Goal: Task Accomplishment & Management: Complete application form

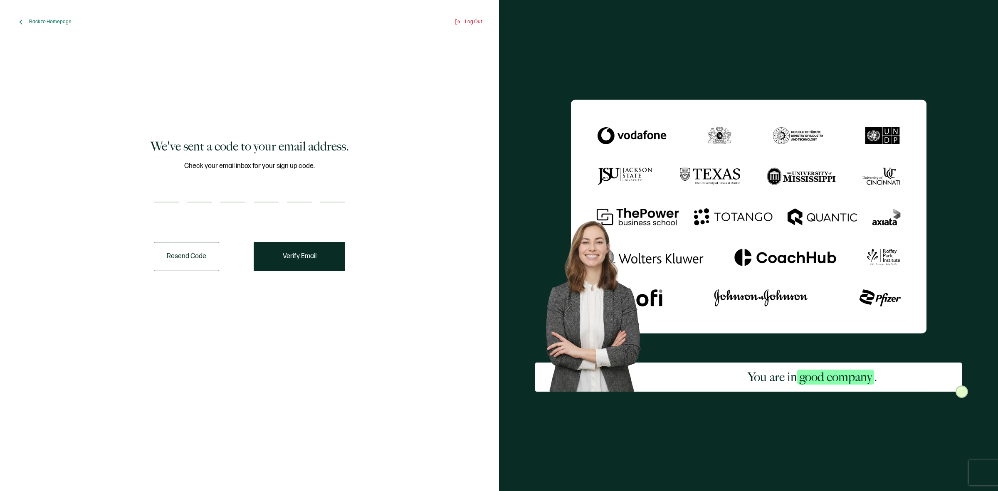
click at [167, 192] on input "number" at bounding box center [166, 194] width 25 height 17
paste input "6"
type input "6"
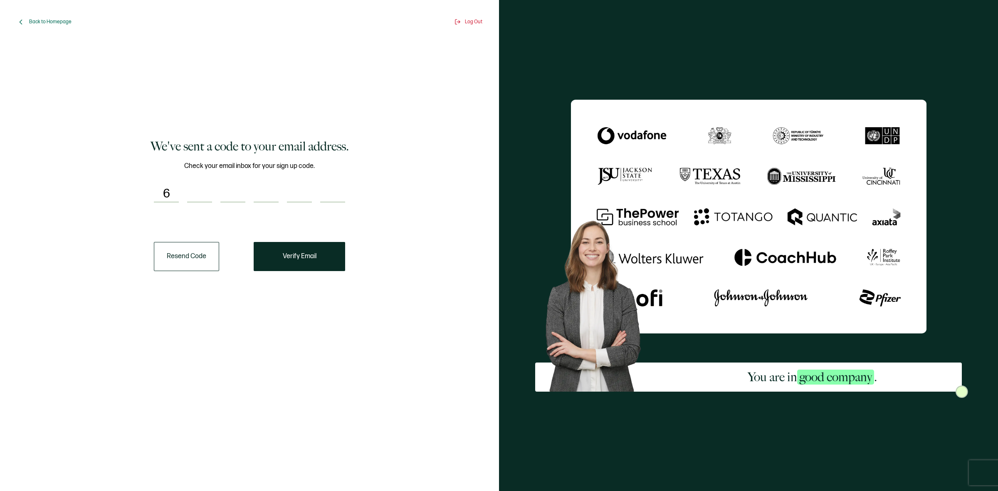
type input "9"
type input "4"
type input "3"
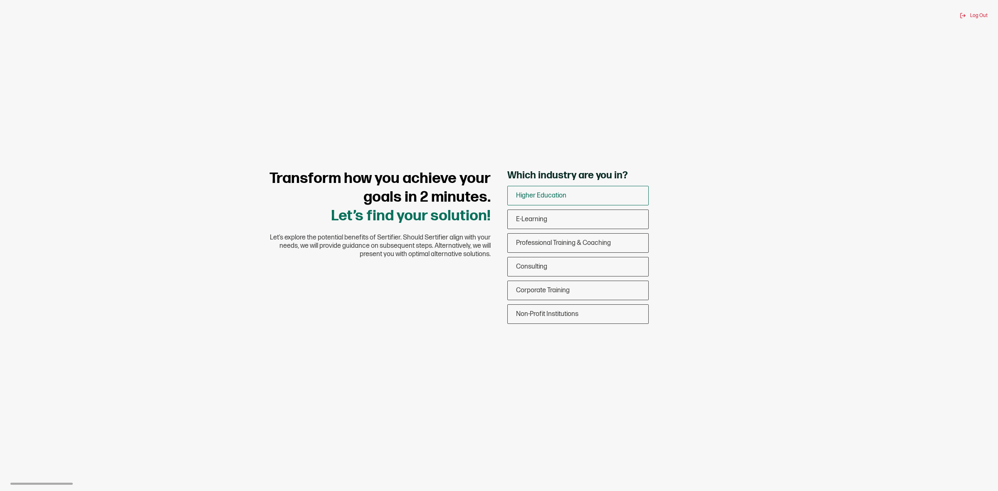
click at [560, 196] on span "Higher Education" at bounding box center [541, 196] width 50 height 8
click at [0, 0] on input "Higher Education" at bounding box center [0, 0] width 0 height 0
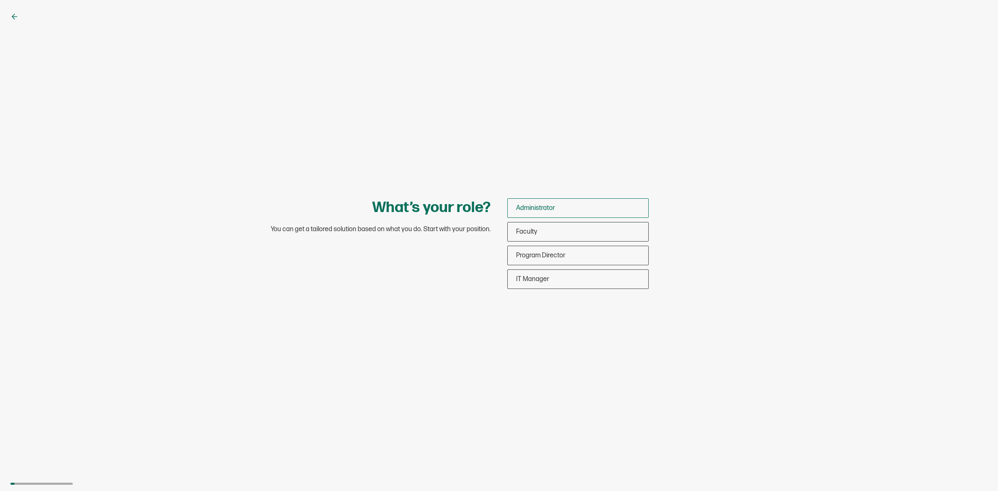
click at [559, 212] on div "Administrator" at bounding box center [578, 208] width 141 height 20
click at [0, 0] on input "Administrator" at bounding box center [0, 0] width 0 height 0
click at [553, 207] on span "Undergraduates" at bounding box center [539, 208] width 47 height 8
click at [0, 0] on input "Undergraduates" at bounding box center [0, 0] width 0 height 0
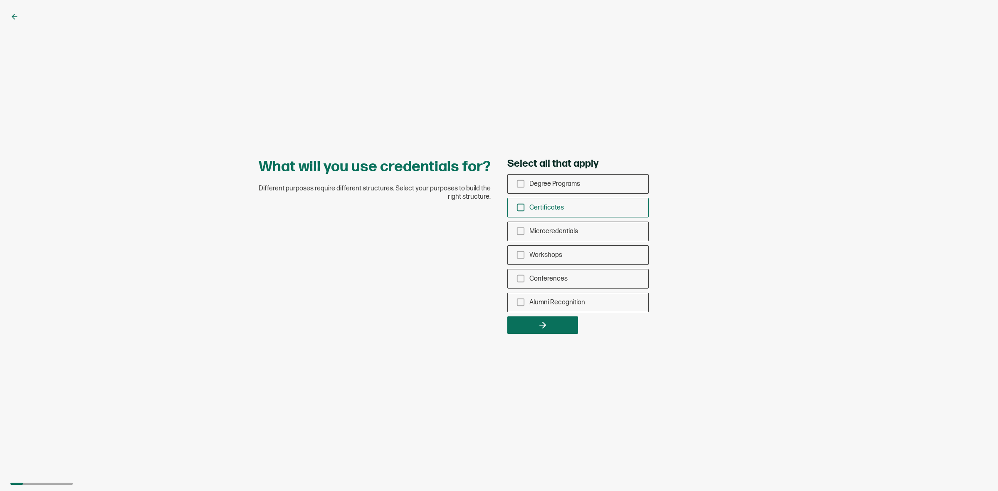
click at [544, 210] on span "Certificates" at bounding box center [546, 208] width 35 height 8
click at [0, 0] on input "Certificates" at bounding box center [0, 0] width 0 height 0
click at [535, 322] on button "button" at bounding box center [542, 325] width 71 height 17
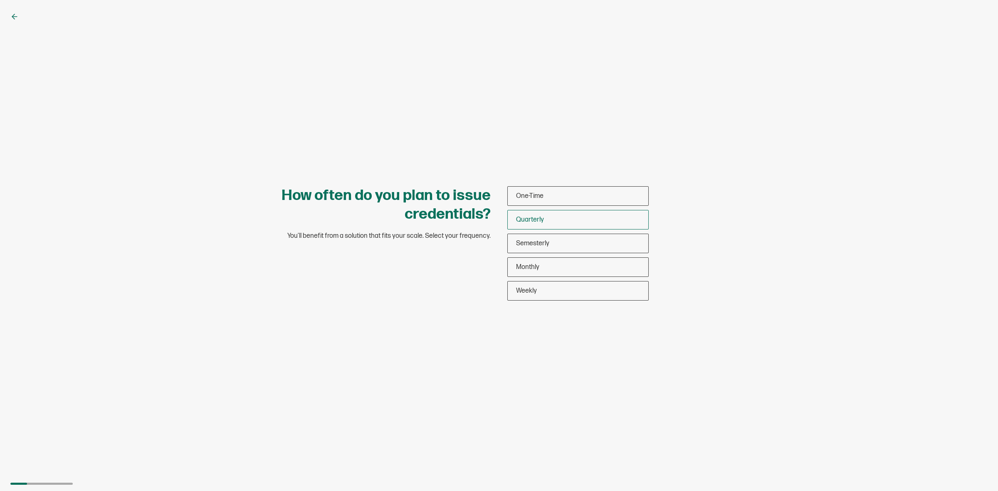
click at [520, 213] on div "Quarterly" at bounding box center [578, 220] width 141 height 20
click at [0, 0] on input "Quarterly" at bounding box center [0, 0] width 0 height 0
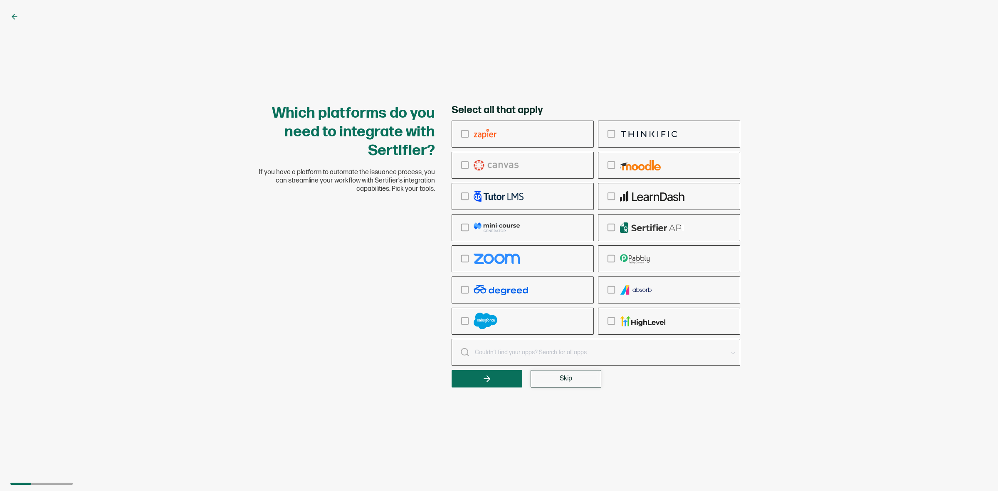
click at [561, 381] on span "Skip" at bounding box center [566, 379] width 12 height 7
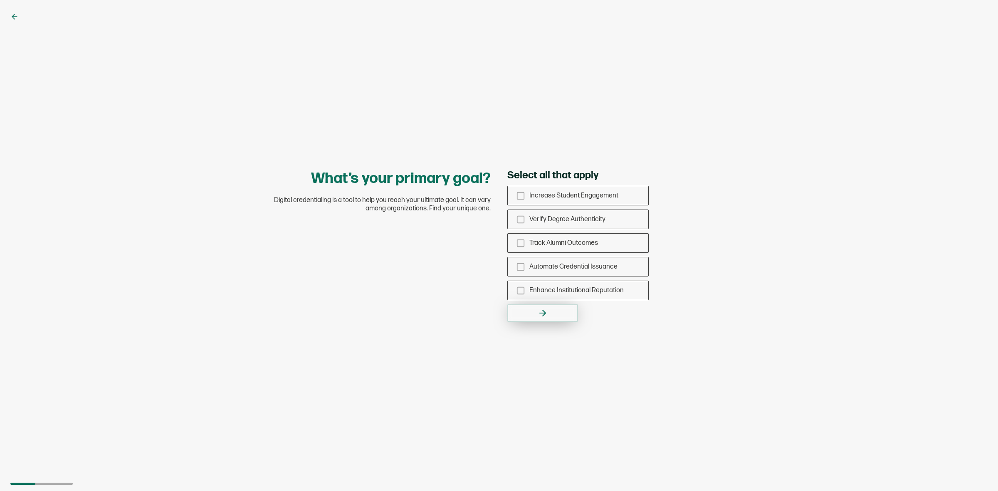
click at [531, 317] on button "button" at bounding box center [542, 312] width 71 height 17
click at [554, 195] on span "Increase Student Engagement" at bounding box center [573, 196] width 89 height 8
click at [0, 0] on input "Increase Student Engagement" at bounding box center [0, 0] width 0 height 0
click at [554, 315] on button "button" at bounding box center [542, 312] width 71 height 17
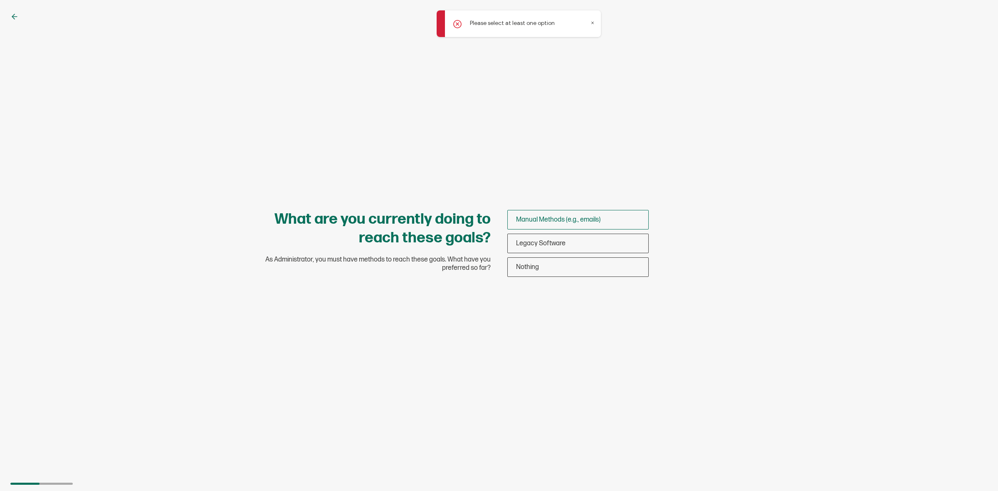
click at [551, 219] on span "Manual Methods (e.g., emails)" at bounding box center [558, 220] width 84 height 8
click at [0, 0] on input "Manual Methods (e.g., emails)" at bounding box center [0, 0] width 0 height 0
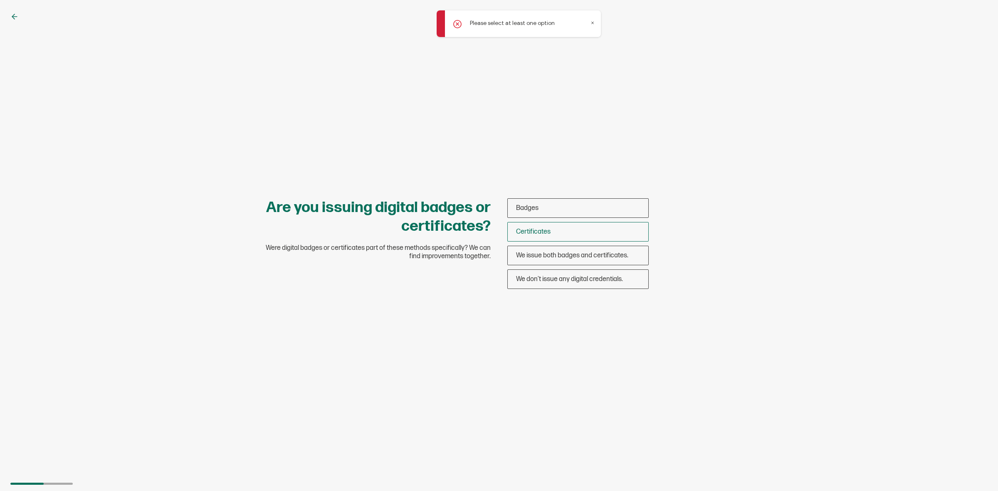
click at [533, 240] on div "Certificates" at bounding box center [578, 232] width 141 height 20
click at [0, 0] on input "Certificates" at bounding box center [0, 0] width 0 height 0
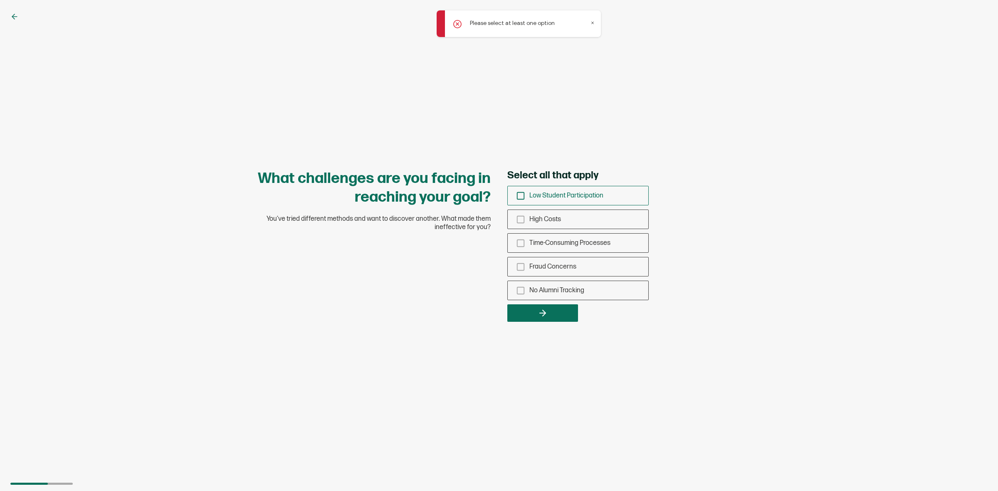
click at [541, 198] on span "Low Student Participation" at bounding box center [566, 196] width 74 height 8
click at [0, 0] on input "Low Student Participation" at bounding box center [0, 0] width 0 height 0
click at [549, 311] on button "button" at bounding box center [542, 312] width 71 height 17
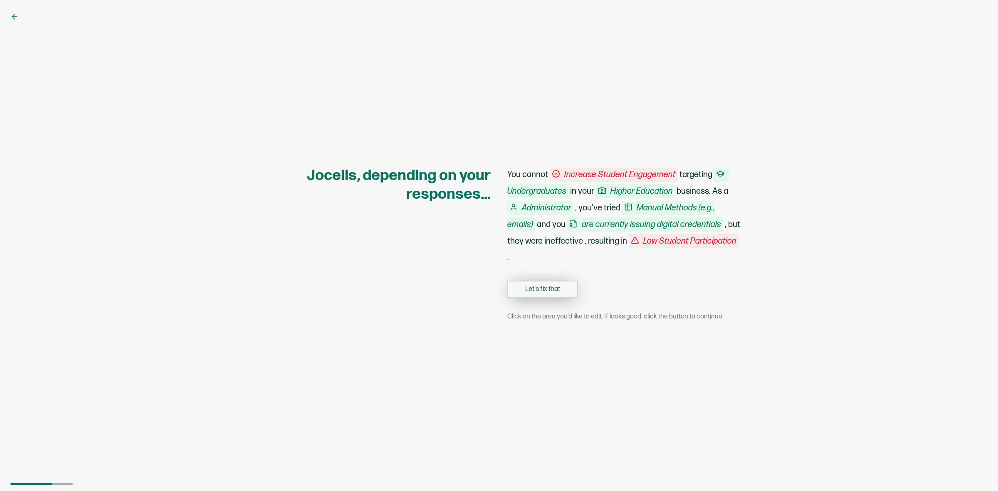
click at [544, 290] on button "Let's fix that" at bounding box center [542, 289] width 71 height 17
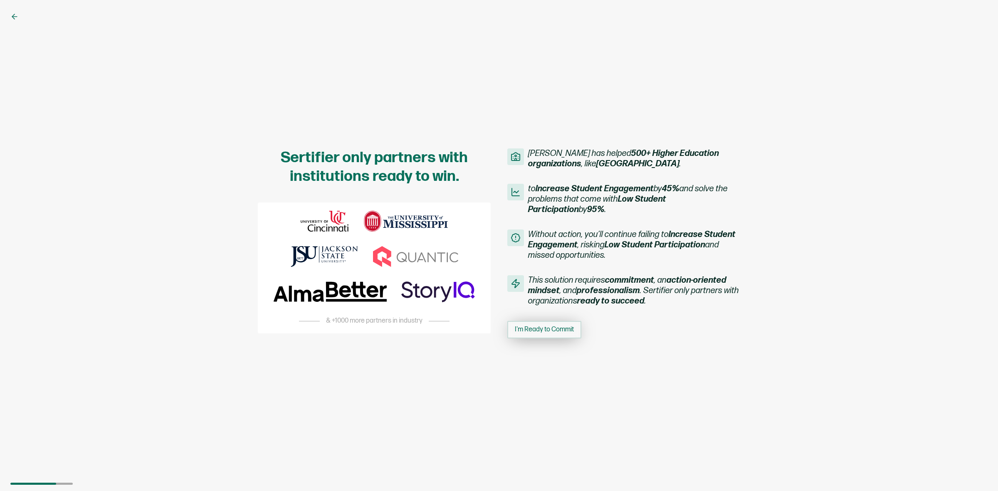
click at [530, 332] on span "I'm Ready to Commit" at bounding box center [544, 329] width 59 height 7
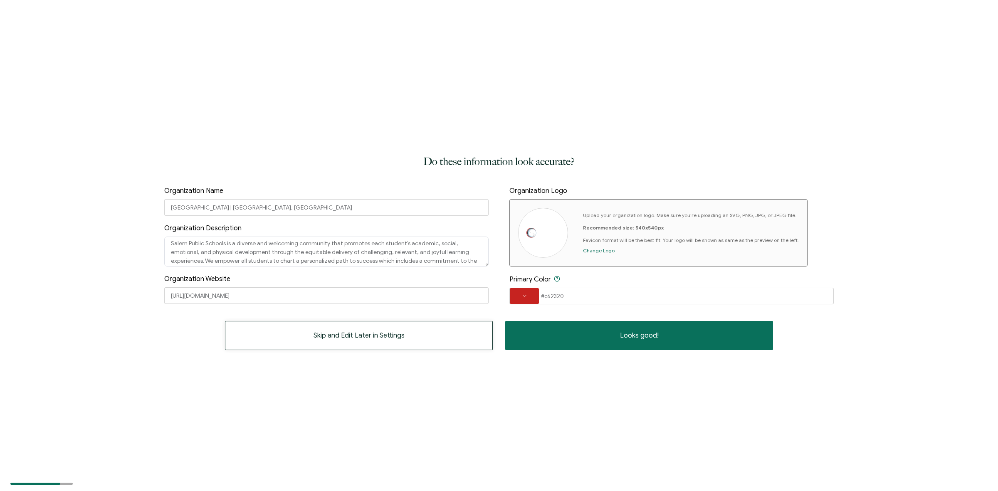
click at [405, 338] on button "Skip and Edit Later in Settings" at bounding box center [359, 335] width 268 height 29
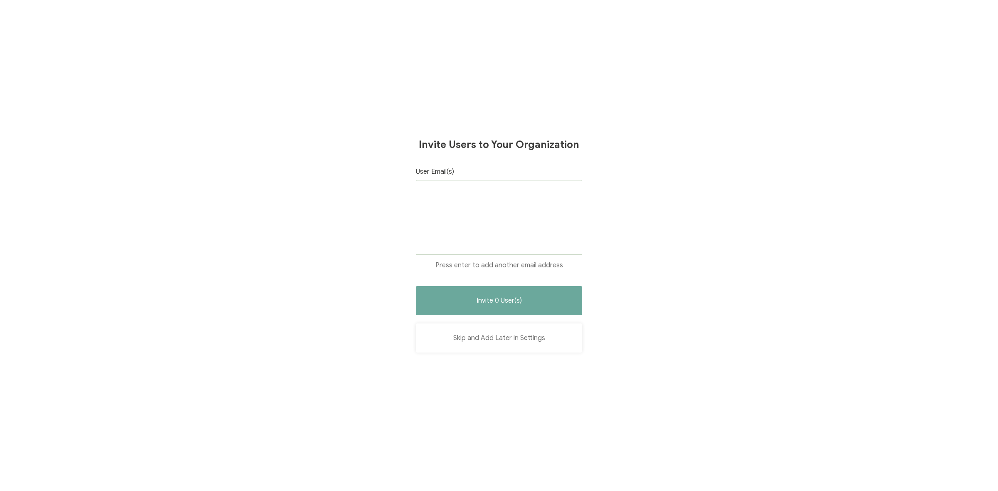
drag, startPoint x: 502, startPoint y: 354, endPoint x: 504, endPoint y: 346, distance: 8.0
click at [503, 353] on div "Invite Users to Your Organization User Email(s) Press enter to add another emai…" at bounding box center [499, 245] width 998 height 491
click at [505, 340] on button "Skip and Add Later in Settings" at bounding box center [499, 338] width 166 height 29
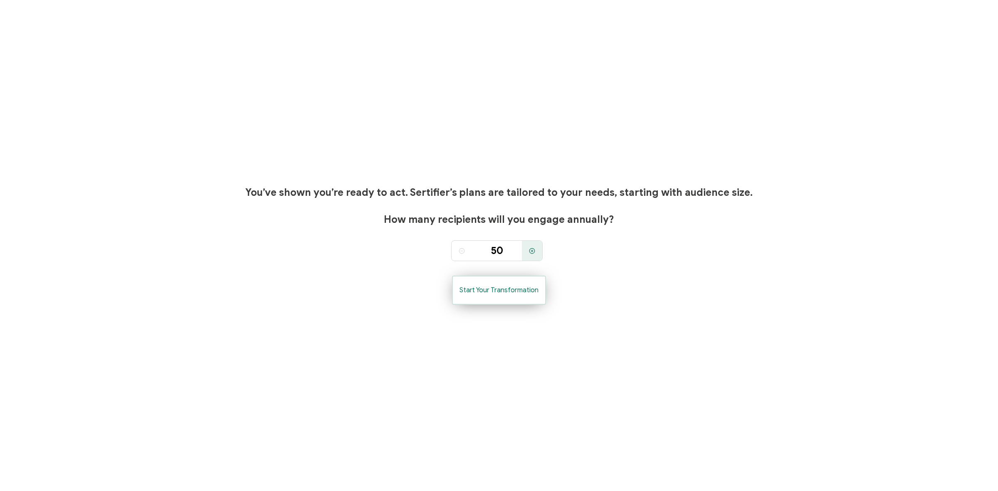
click at [488, 301] on button "Start Your Transformation" at bounding box center [499, 290] width 94 height 29
